Goal: Transaction & Acquisition: Purchase product/service

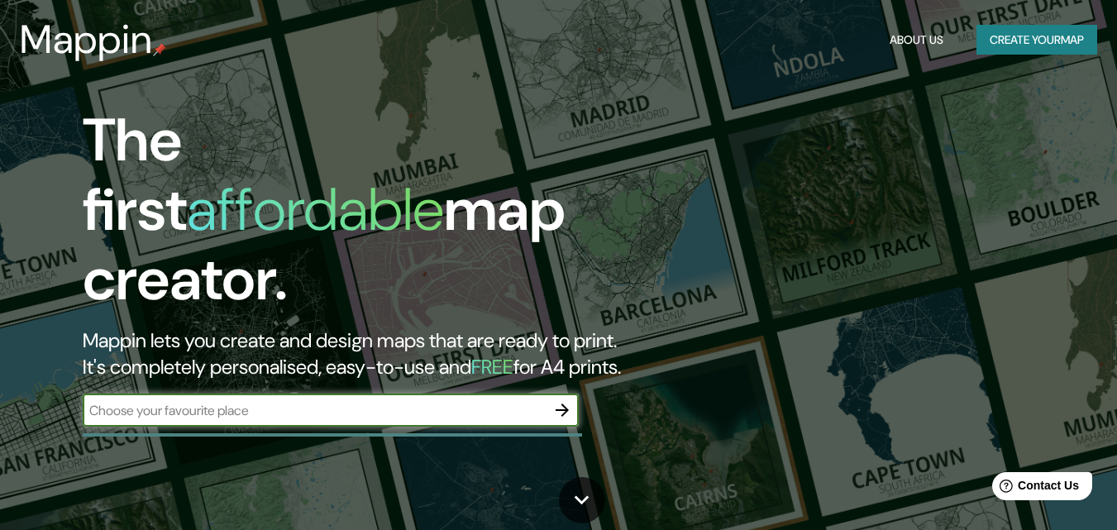
click at [1034, 38] on button "Create your map" at bounding box center [1037, 40] width 121 height 31
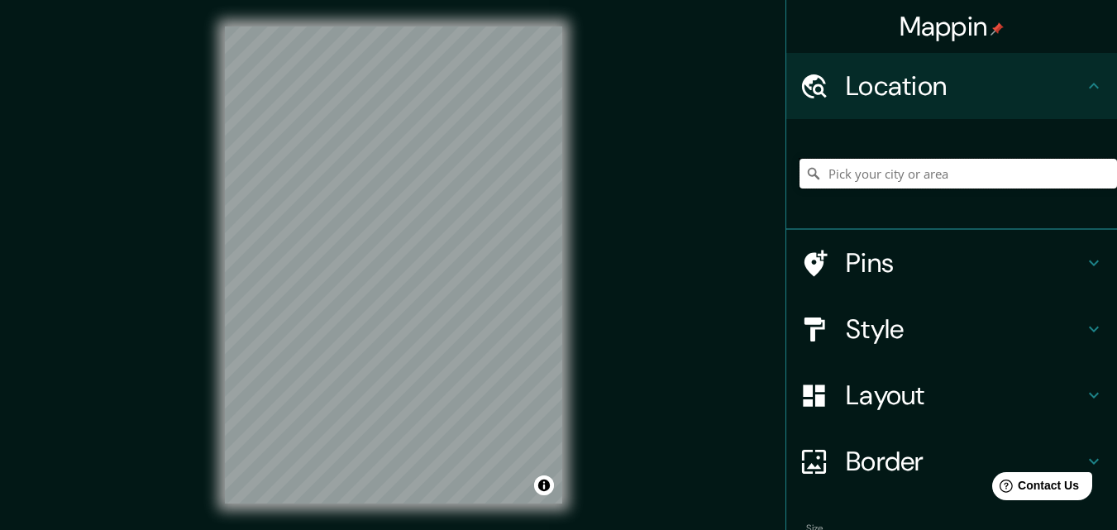
click at [907, 172] on input "Pick your city or area" at bounding box center [959, 174] width 318 height 30
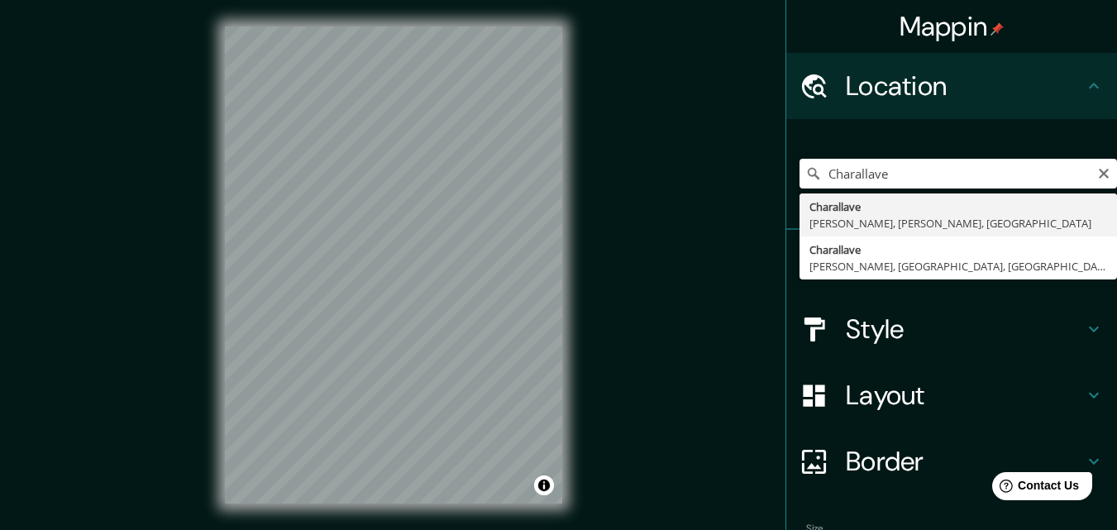
type input "Charallave, [PERSON_NAME], [PERSON_NAME], [GEOGRAPHIC_DATA]"
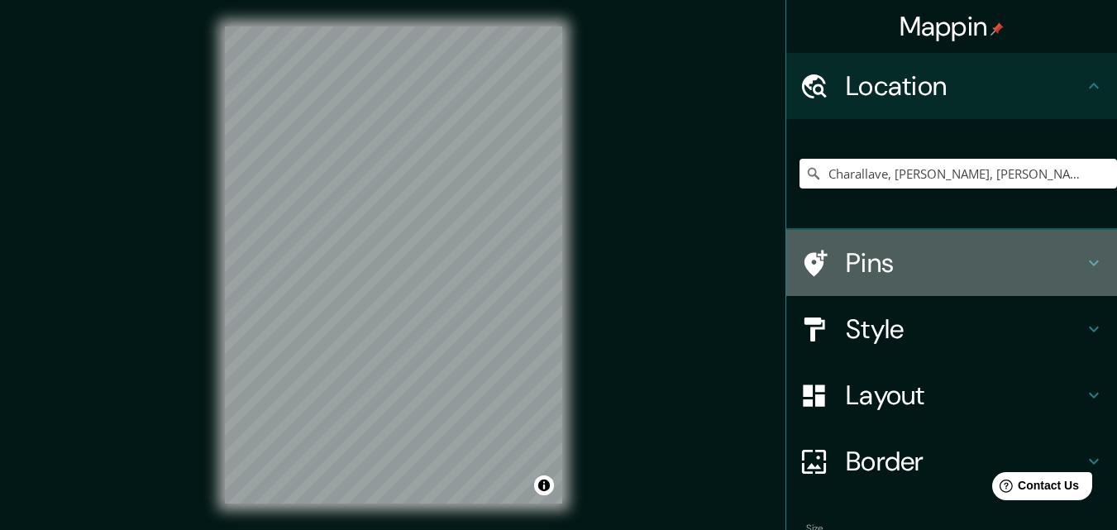
click at [1028, 264] on h4 "Pins" at bounding box center [965, 262] width 238 height 33
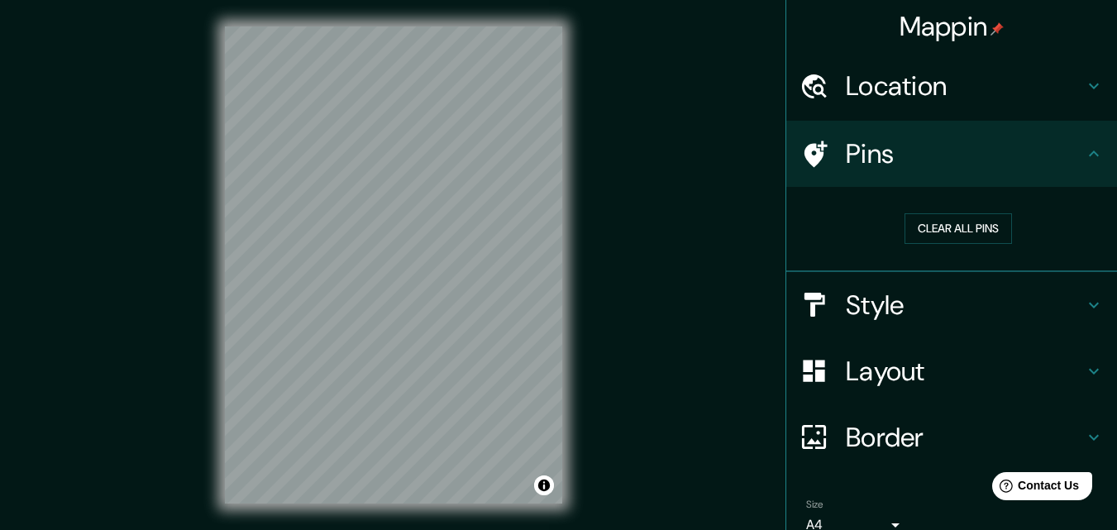
click at [958, 172] on div "Pins" at bounding box center [951, 154] width 331 height 66
click at [1069, 160] on h4 "Pins" at bounding box center [965, 153] width 238 height 33
click at [1063, 303] on h4 "Style" at bounding box center [965, 305] width 238 height 33
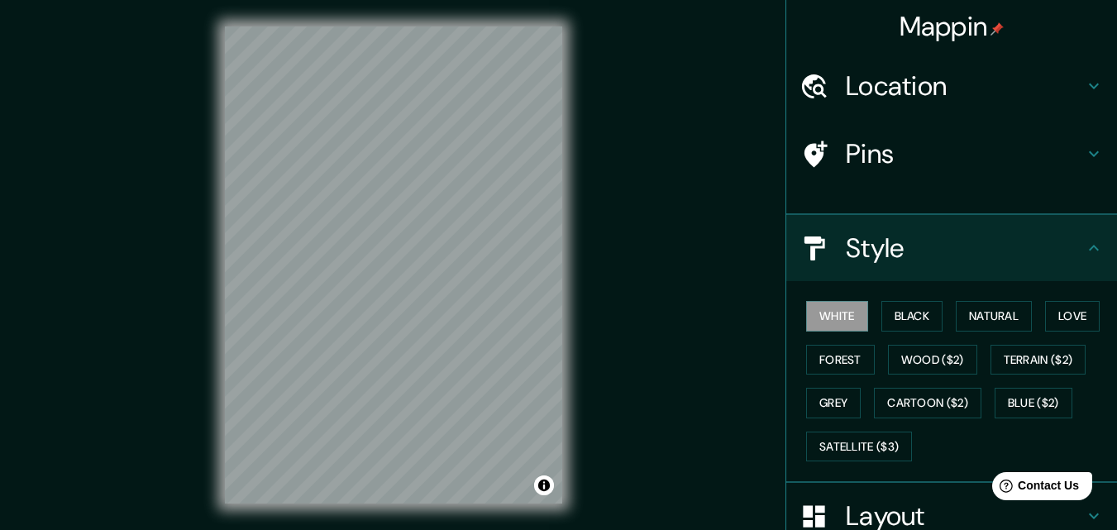
scroll to position [78, 0]
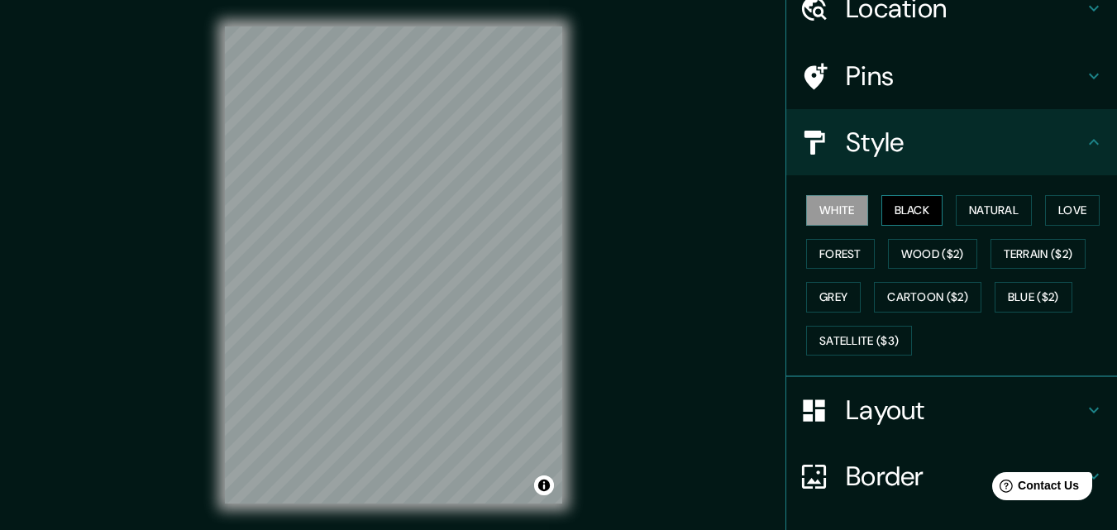
click at [914, 213] on button "Black" at bounding box center [912, 210] width 62 height 31
click at [975, 218] on button "Natural" at bounding box center [994, 210] width 76 height 31
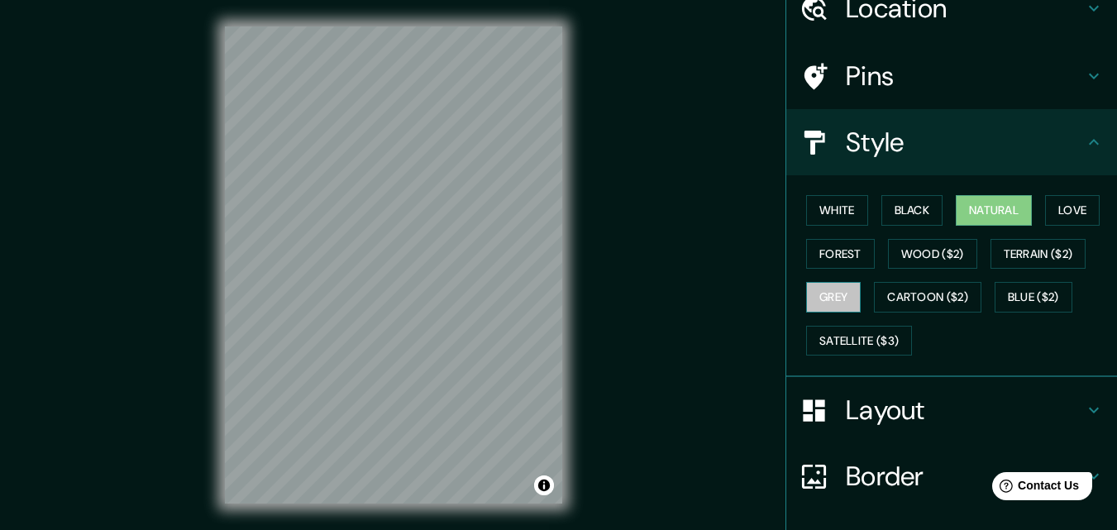
click at [838, 297] on button "Grey" at bounding box center [833, 297] width 55 height 31
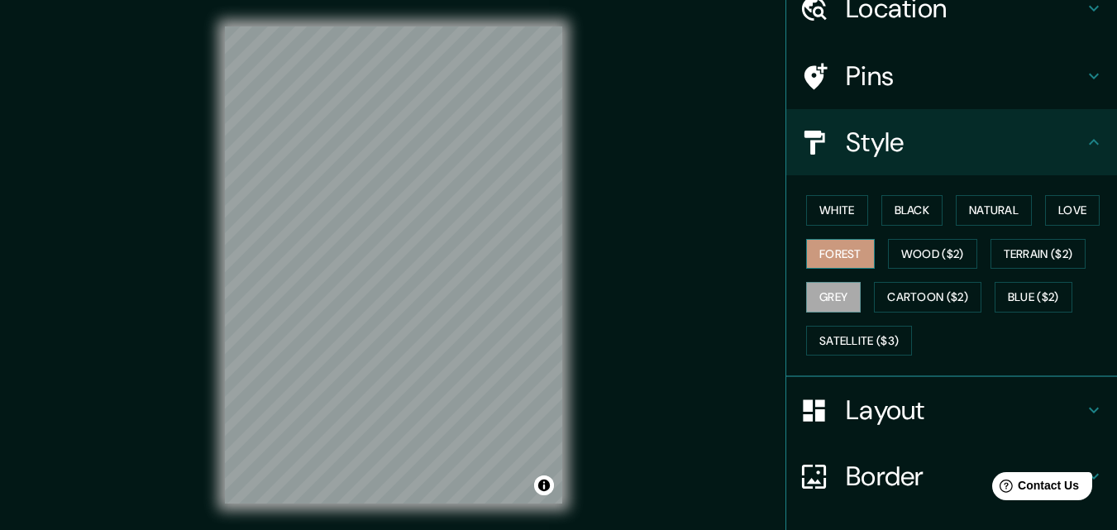
click at [836, 260] on button "Forest" at bounding box center [840, 254] width 69 height 31
click at [1064, 212] on button "Love" at bounding box center [1072, 210] width 55 height 31
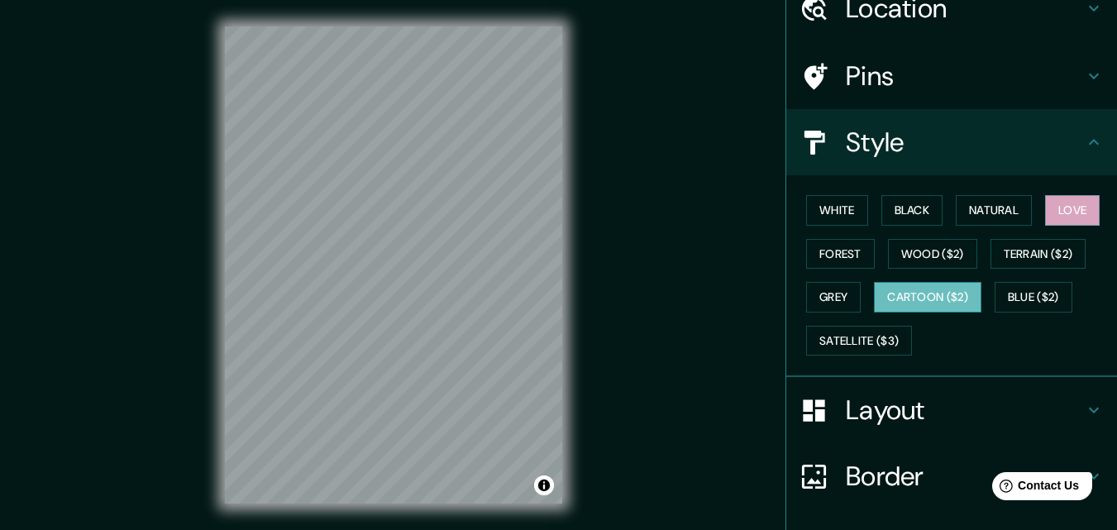
click at [919, 302] on button "Cartoon ($2)" at bounding box center [927, 297] width 107 height 31
click at [967, 210] on button "Natural" at bounding box center [994, 210] width 76 height 31
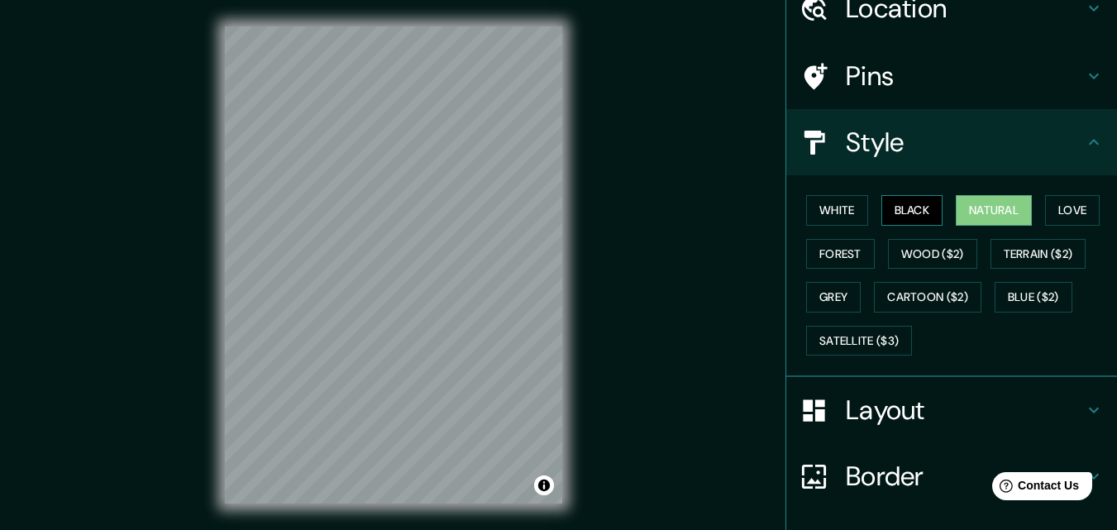
click at [911, 201] on button "Black" at bounding box center [912, 210] width 62 height 31
click at [1036, 412] on h4 "Layout" at bounding box center [965, 410] width 238 height 33
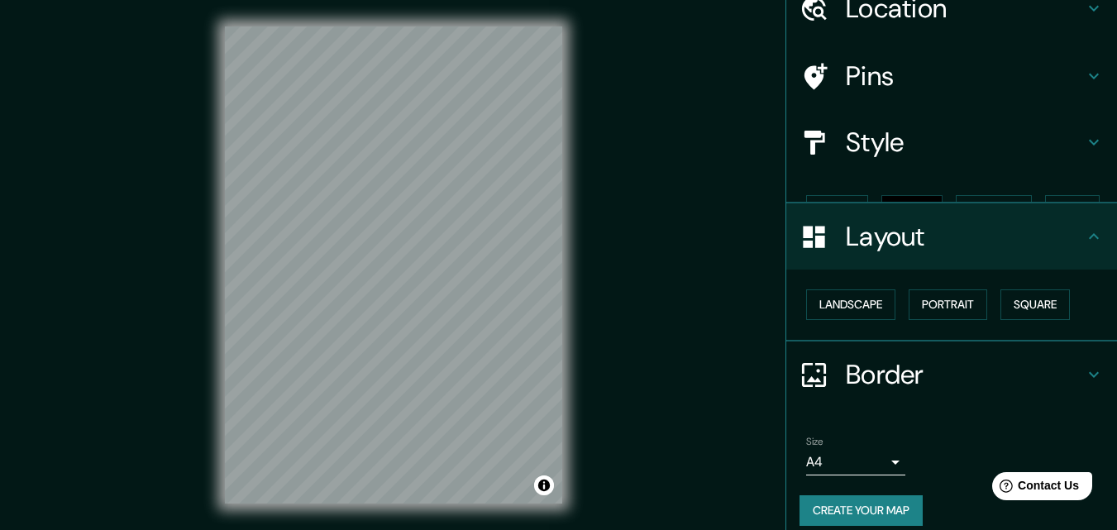
scroll to position [64, 0]
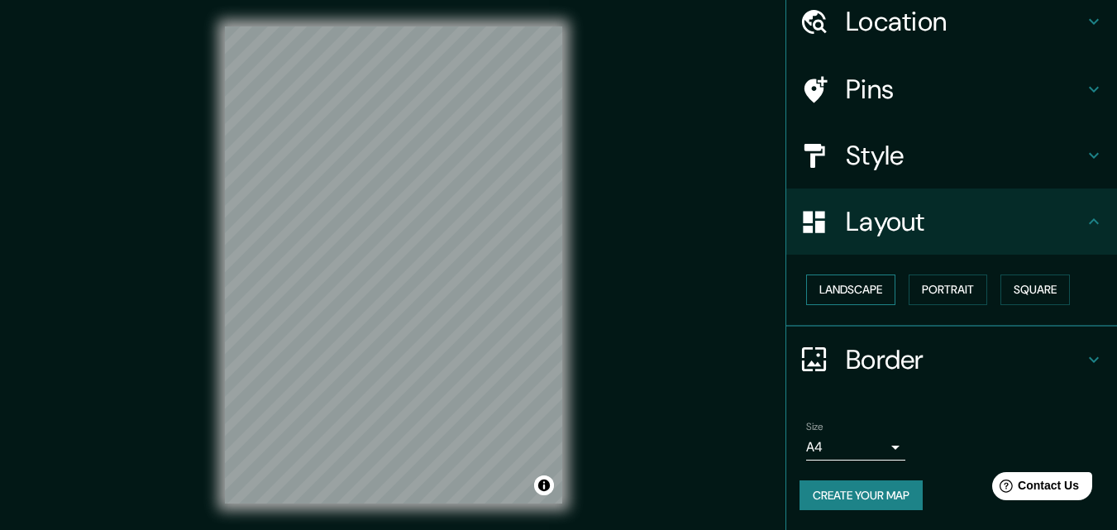
click at [840, 297] on button "Landscape" at bounding box center [850, 290] width 89 height 31
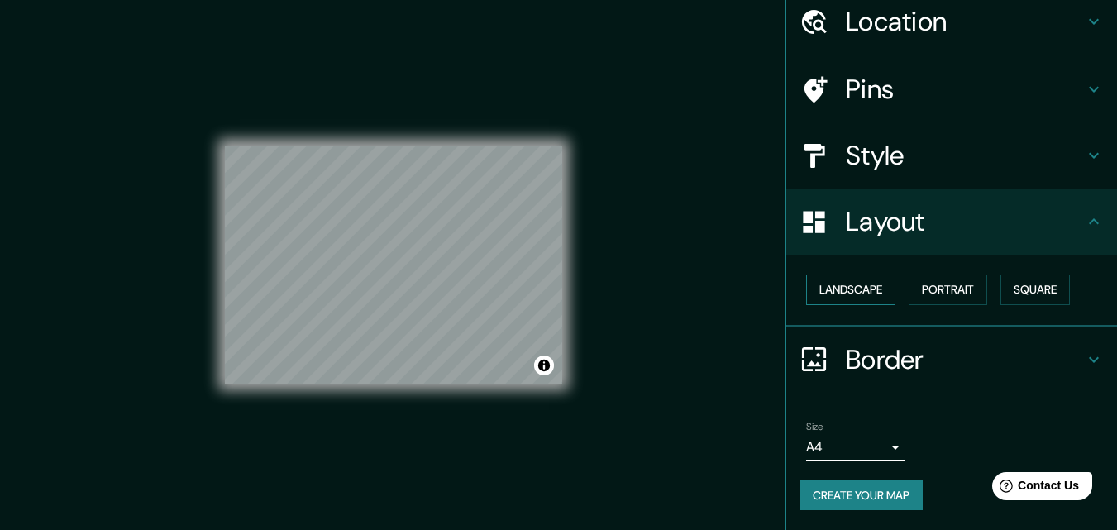
click at [840, 297] on button "Landscape" at bounding box center [850, 290] width 89 height 31
click at [958, 298] on button "Portrait" at bounding box center [948, 290] width 79 height 31
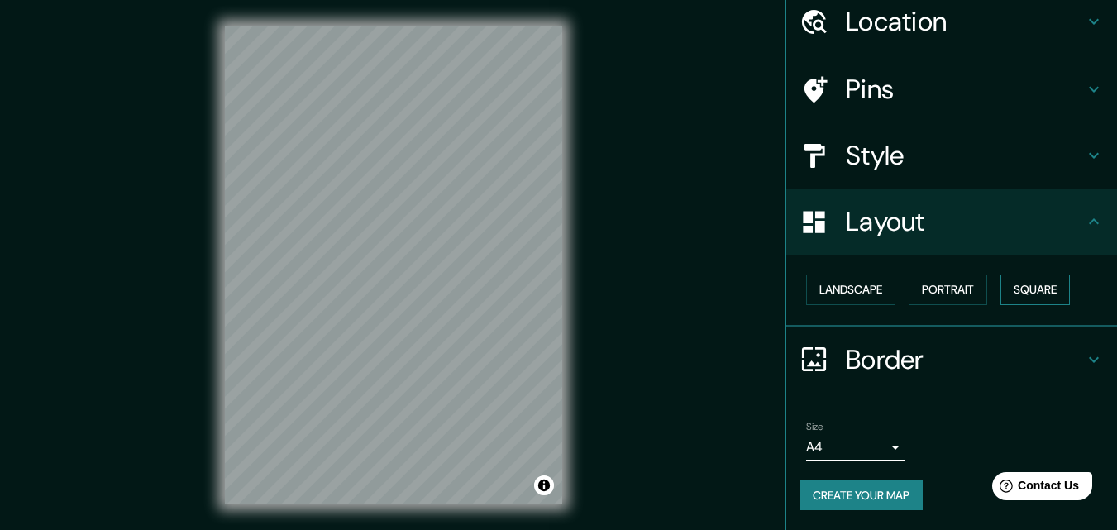
click at [1037, 296] on button "Square" at bounding box center [1035, 290] width 69 height 31
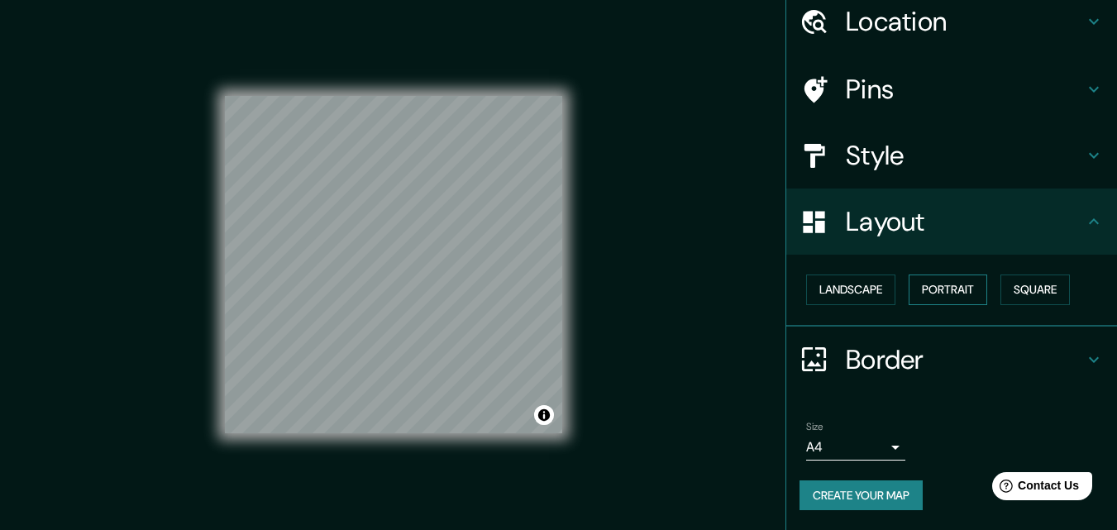
click at [941, 291] on button "Portrait" at bounding box center [948, 290] width 79 height 31
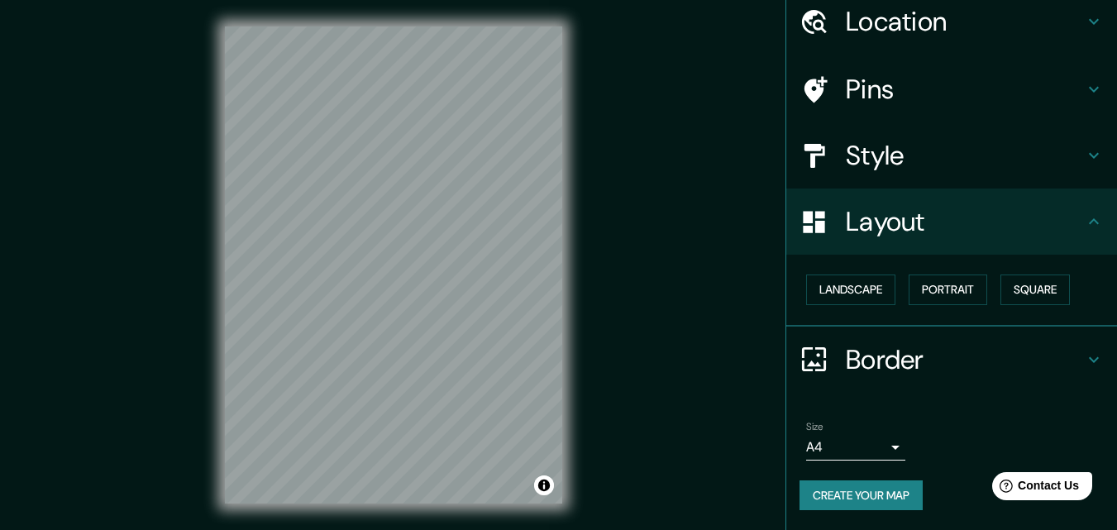
click at [872, 450] on body "Mappin Location [GEOGRAPHIC_DATA], [PERSON_NAME], [PERSON_NAME], [GEOGRAPHIC_DA…" at bounding box center [558, 265] width 1117 height 530
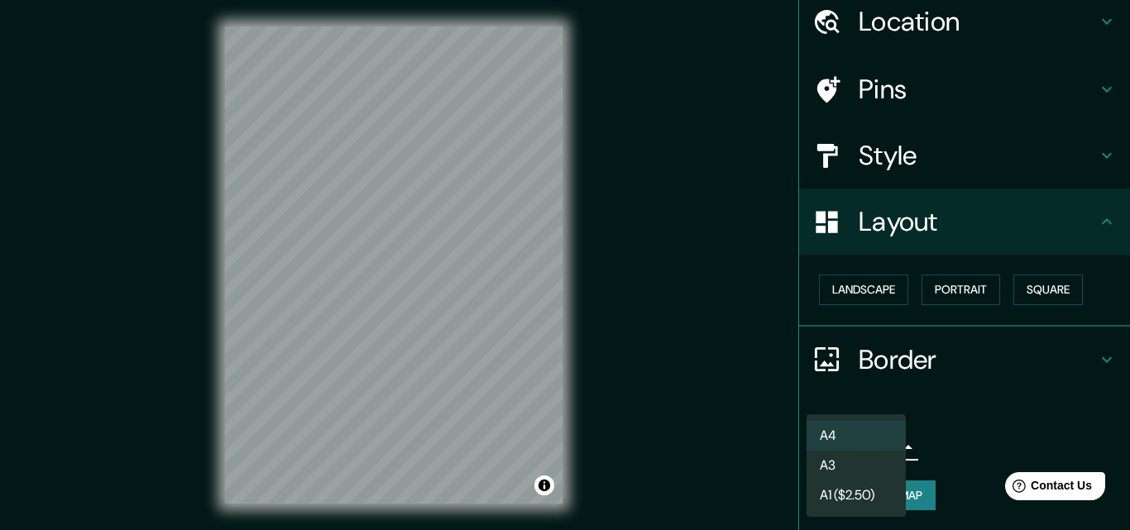
click at [866, 459] on li "A3" at bounding box center [855, 466] width 99 height 30
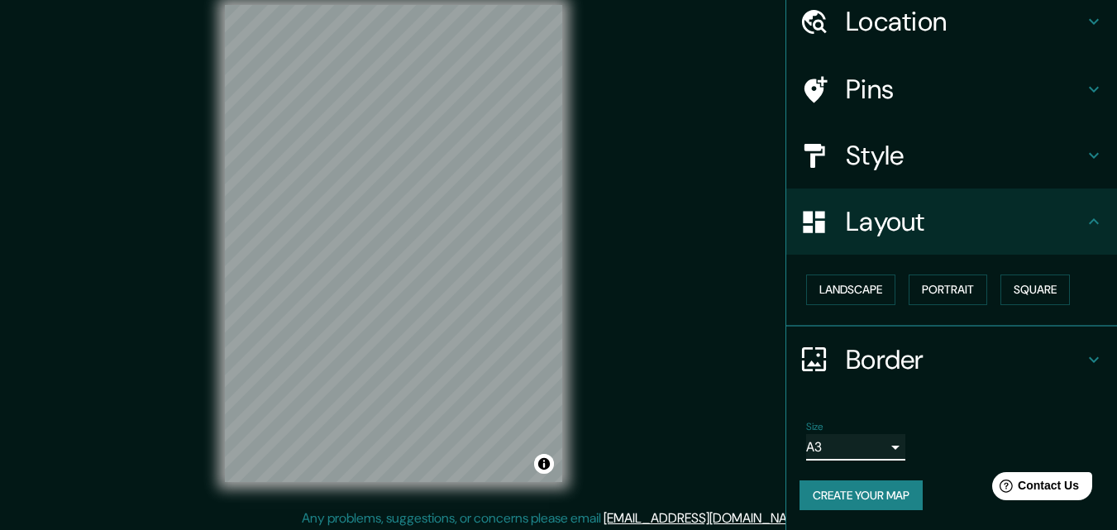
scroll to position [26, 0]
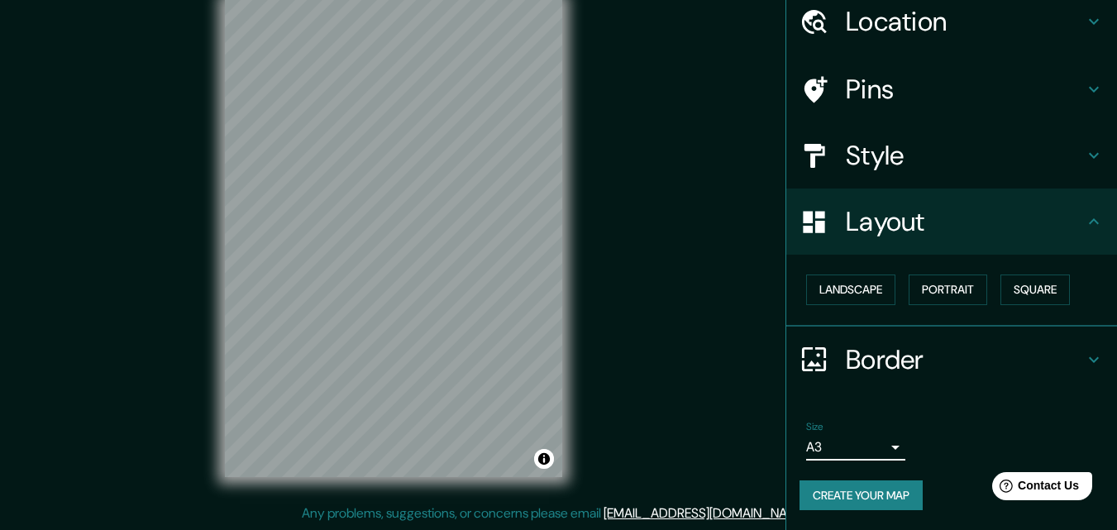
click at [860, 442] on body "Mappin Location [GEOGRAPHIC_DATA], [PERSON_NAME], [PERSON_NAME], [GEOGRAPHIC_DA…" at bounding box center [558, 239] width 1117 height 530
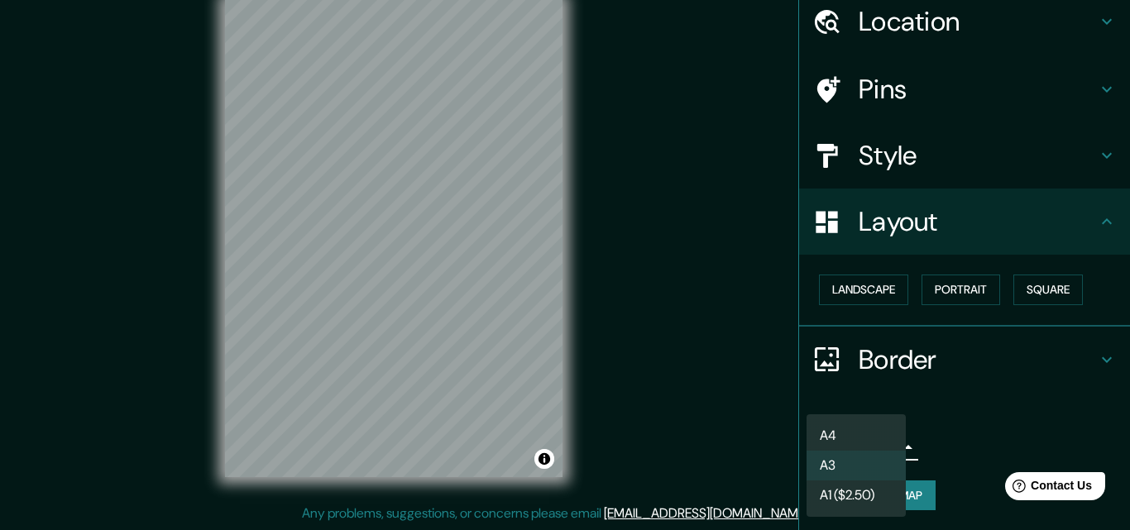
click at [857, 435] on li "A4" at bounding box center [855, 436] width 99 height 30
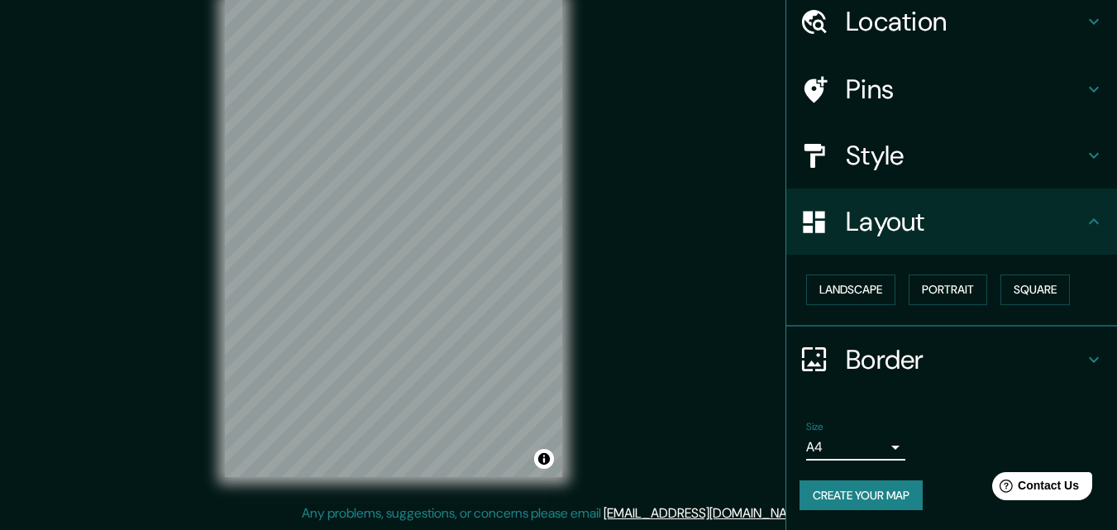
click at [867, 453] on body "Mappin Location [GEOGRAPHIC_DATA], [PERSON_NAME], [PERSON_NAME], [GEOGRAPHIC_DA…" at bounding box center [558, 239] width 1117 height 530
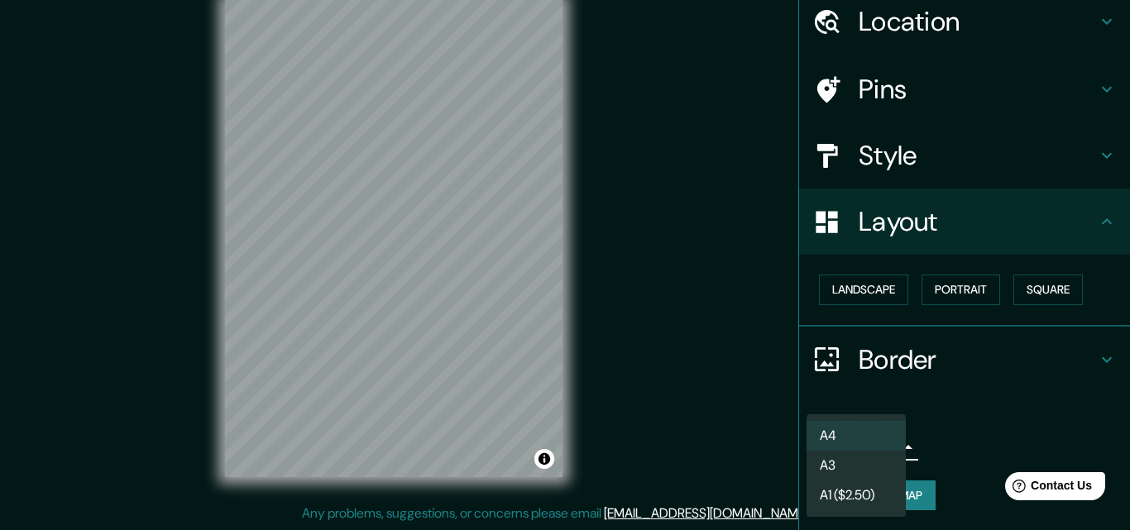
click at [843, 493] on li "A1 ($2.50)" at bounding box center [855, 495] width 99 height 30
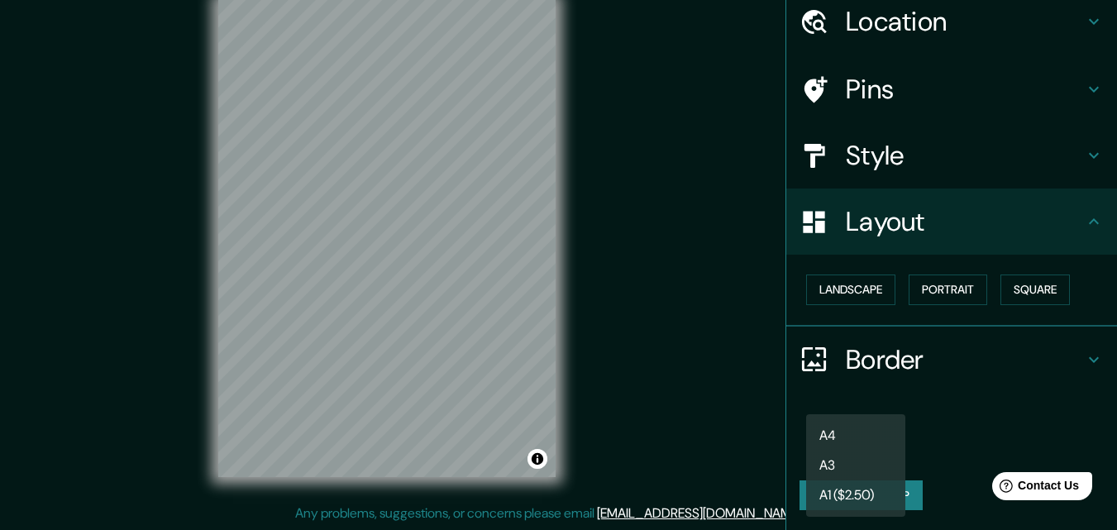
click at [867, 447] on body "Mappin Location [GEOGRAPHIC_DATA], [PERSON_NAME], [PERSON_NAME], [GEOGRAPHIC_DA…" at bounding box center [558, 239] width 1117 height 530
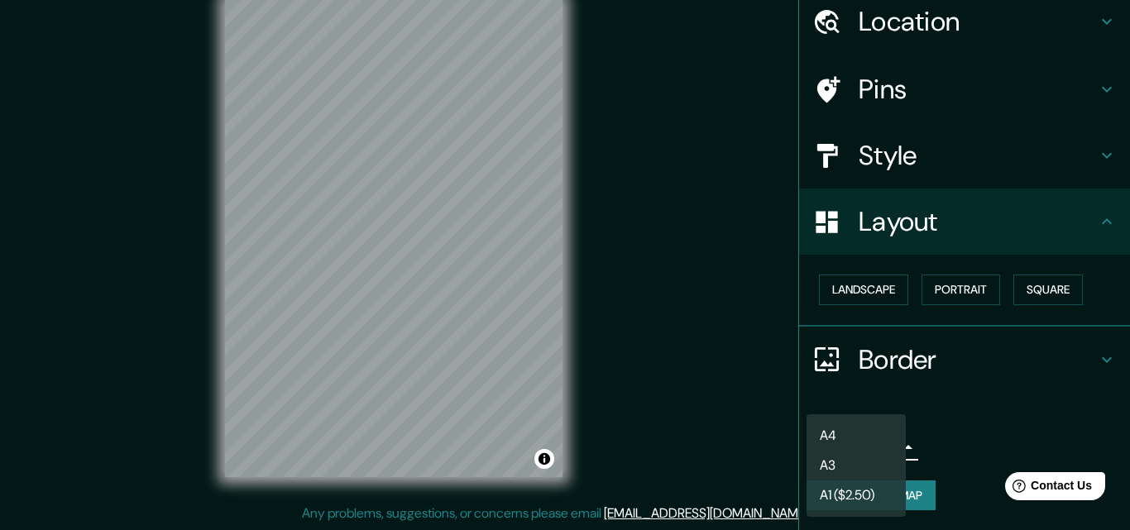
click at [849, 430] on li "A4" at bounding box center [855, 436] width 99 height 30
type input "single"
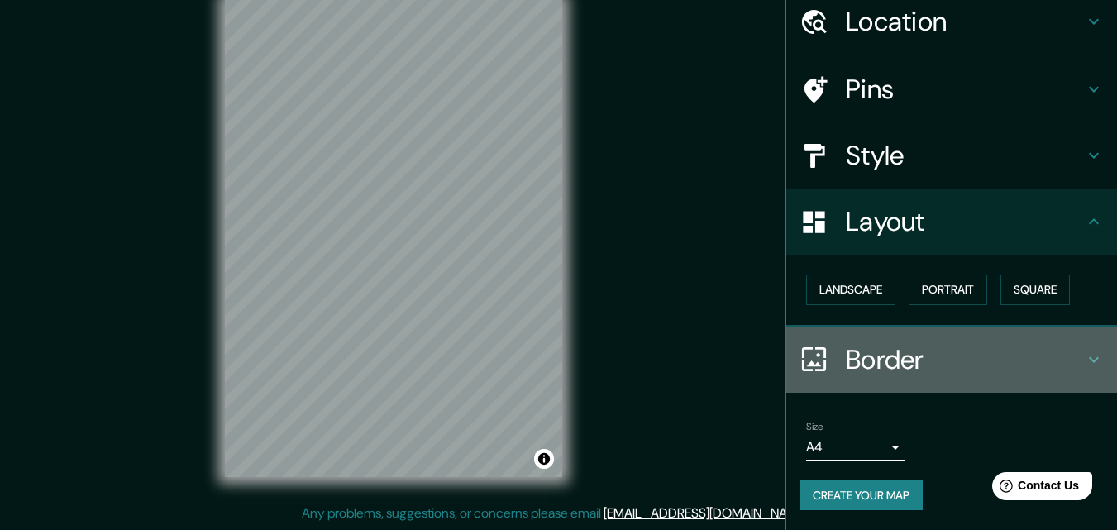
drag, startPoint x: 1069, startPoint y: 347, endPoint x: 1059, endPoint y: 350, distance: 10.2
click at [1070, 347] on h4 "Border" at bounding box center [965, 359] width 238 height 33
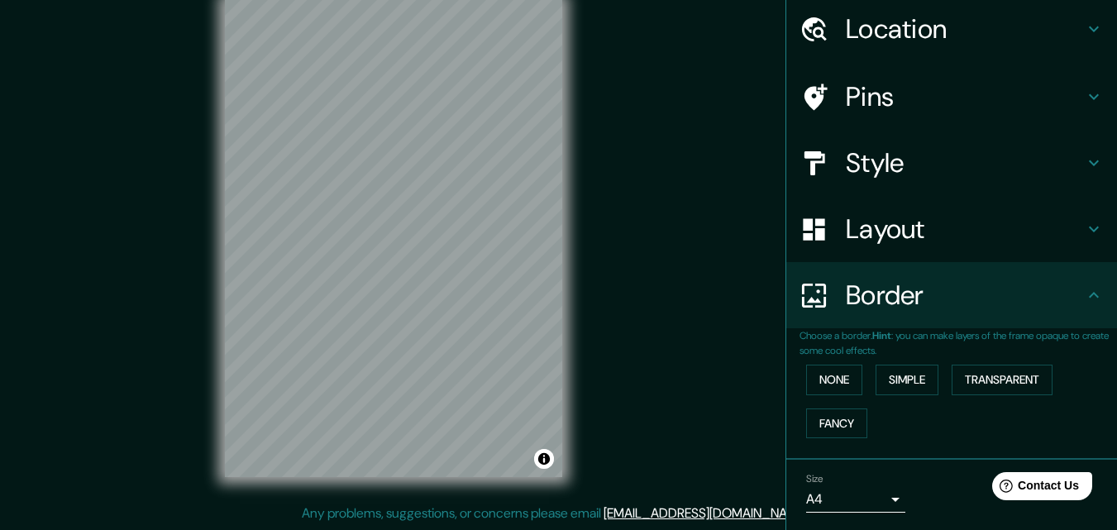
scroll to position [110, 0]
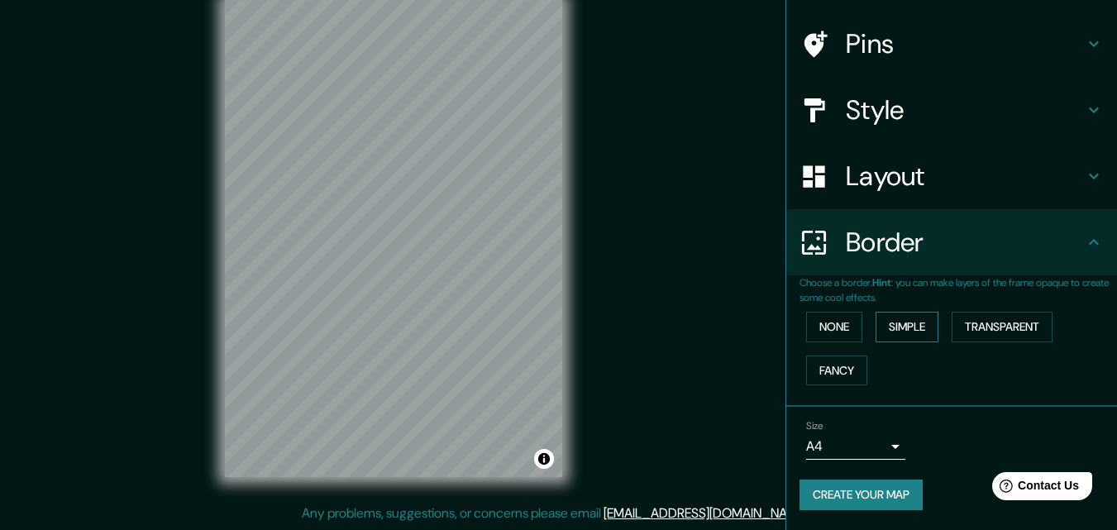
click at [886, 332] on button "Simple" at bounding box center [907, 327] width 63 height 31
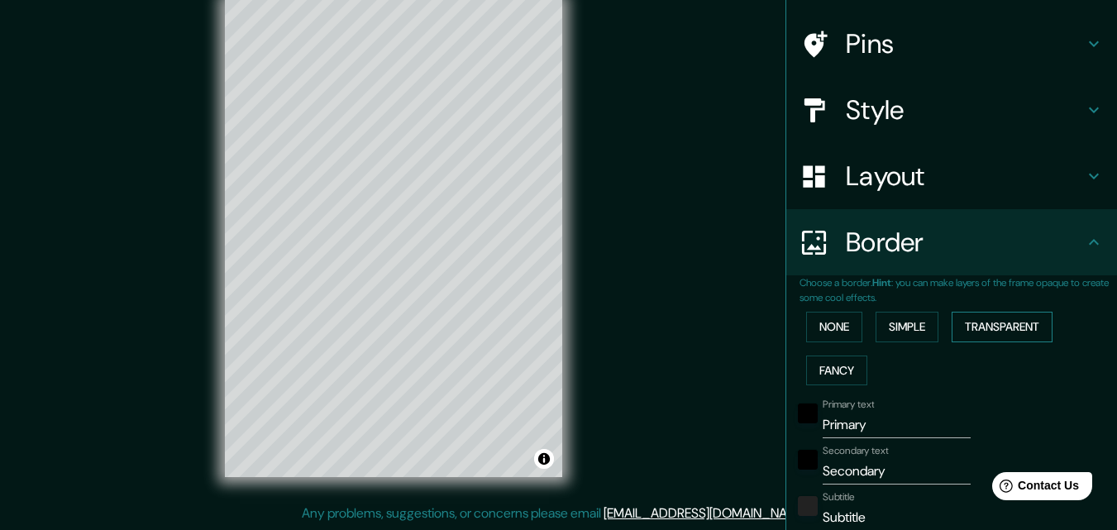
click at [987, 335] on button "Transparent" at bounding box center [1002, 327] width 101 height 31
click at [832, 370] on button "Fancy" at bounding box center [836, 371] width 61 height 31
click at [823, 336] on button "None" at bounding box center [834, 327] width 56 height 31
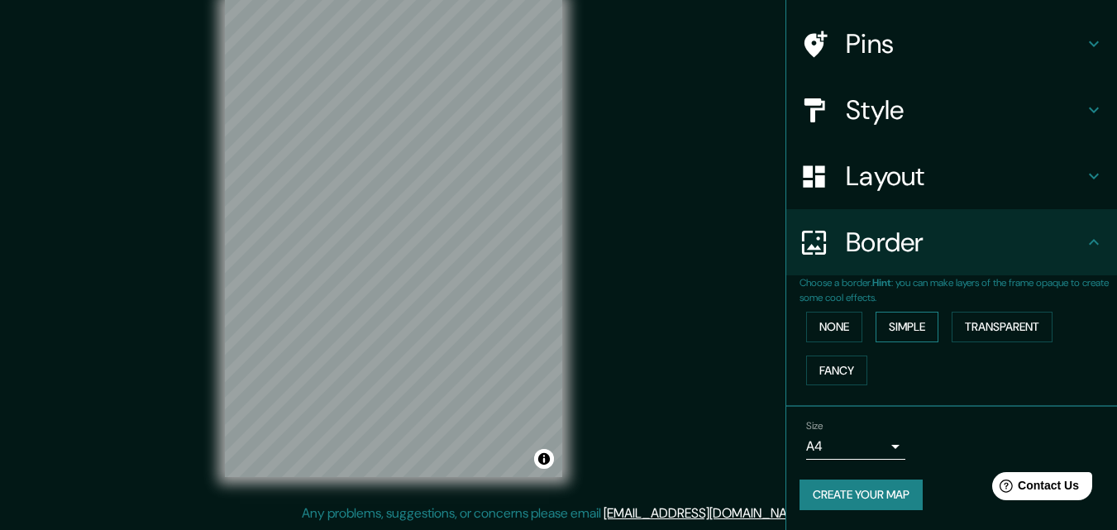
click at [881, 330] on button "Simple" at bounding box center [907, 327] width 63 height 31
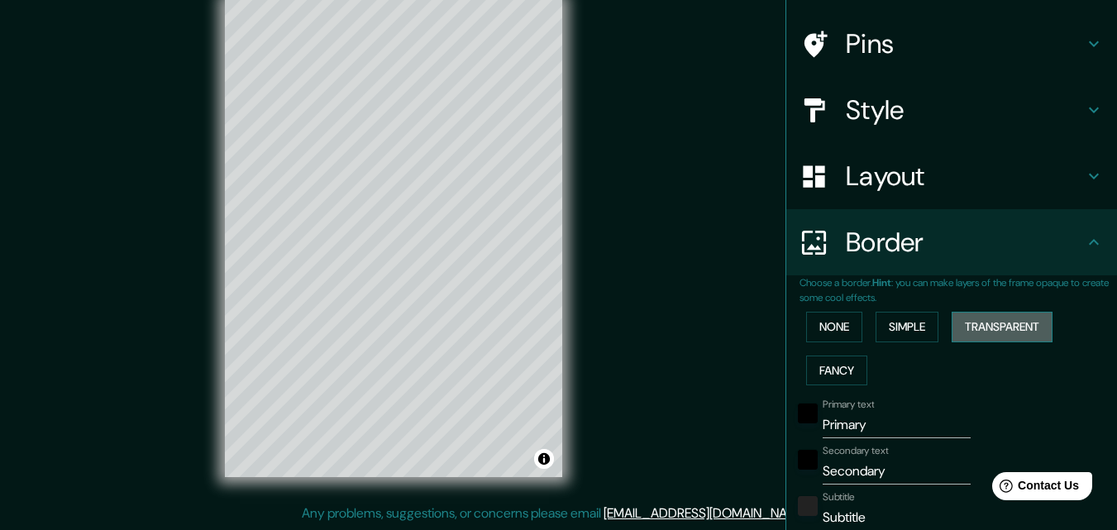
click at [975, 328] on button "Transparent" at bounding box center [1002, 327] width 101 height 31
click at [838, 365] on button "Fancy" at bounding box center [836, 371] width 61 height 31
